Goal: Check status

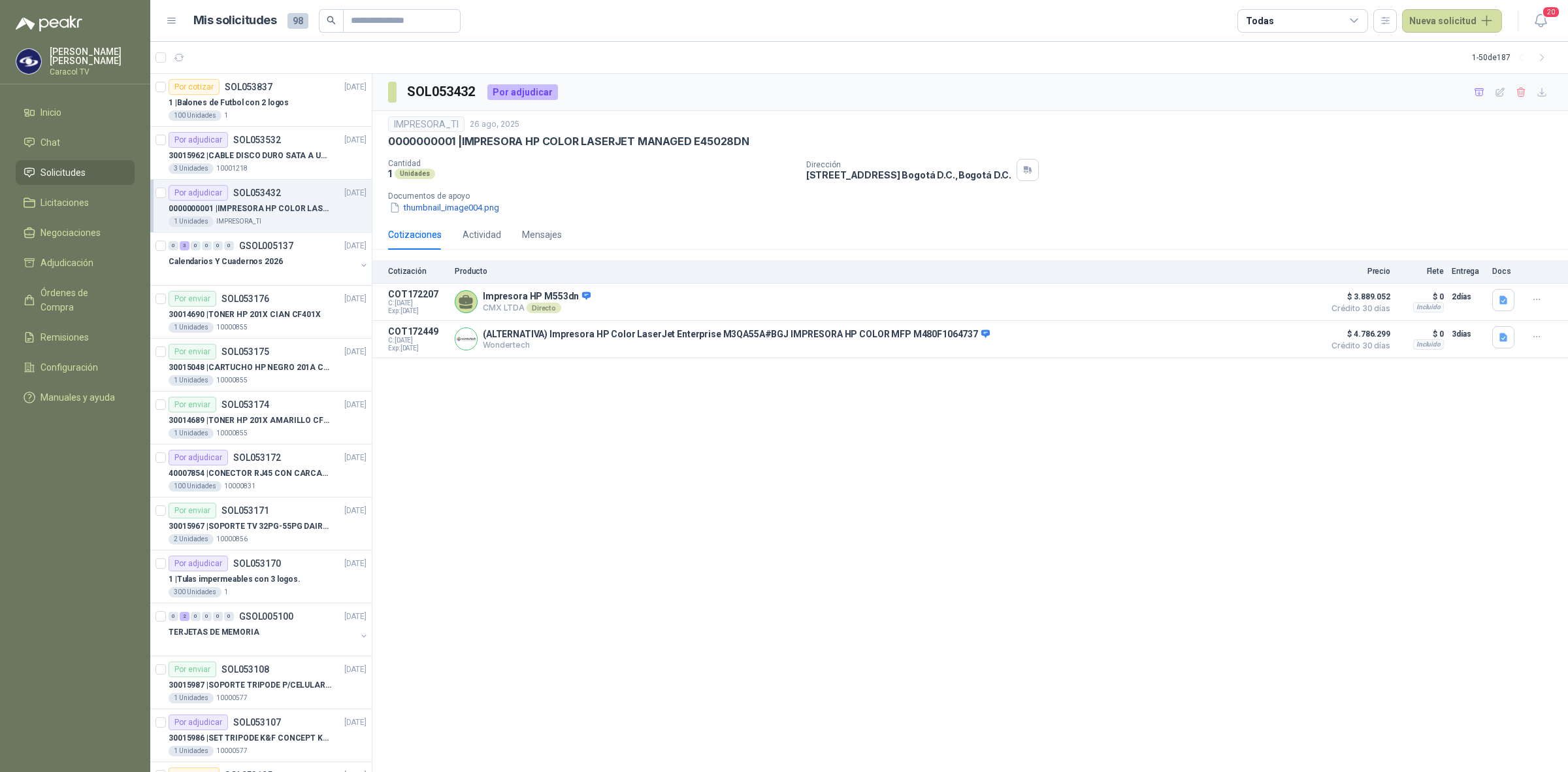
click at [300, 207] on p "0000000001 | IMPRESORA HP COLOR LASERJET MANAGED E45028DN" at bounding box center [250, 208] width 163 height 12
